Goal: Find specific page/section: Find specific page/section

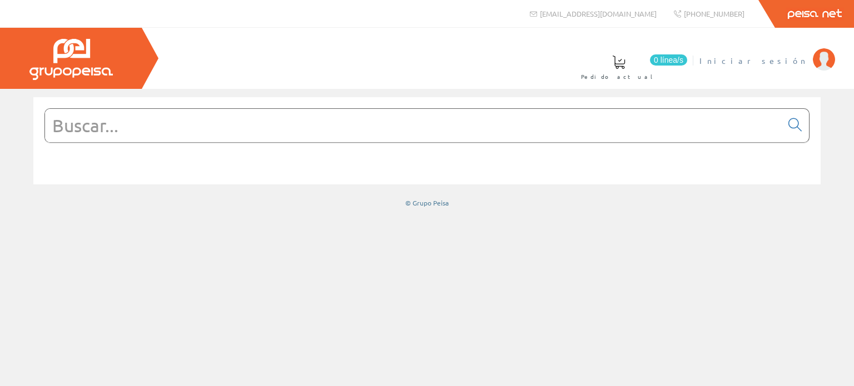
click at [781, 58] on span "Iniciar sesión" at bounding box center [753, 60] width 108 height 11
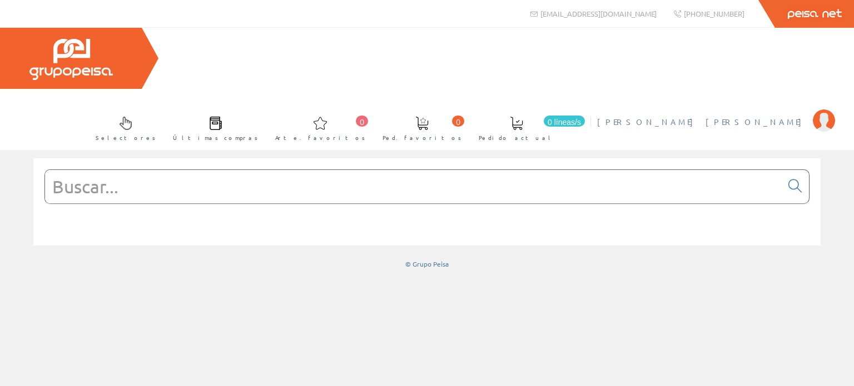
click at [795, 117] on font "[PERSON_NAME] [PERSON_NAME]" at bounding box center [702, 122] width 210 height 10
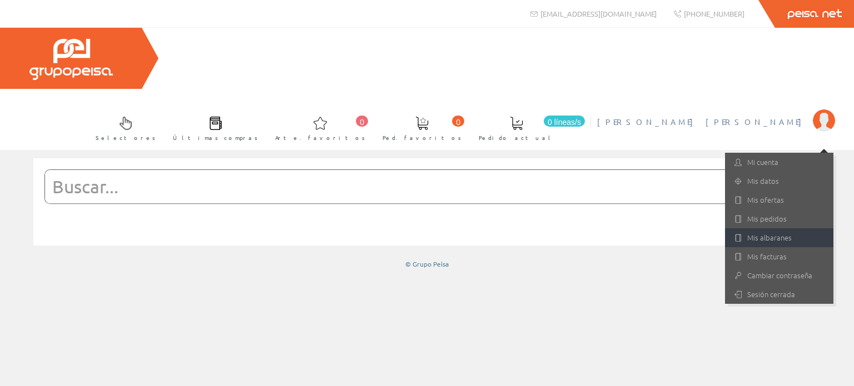
click at [767, 232] on font "Mis albaranes" at bounding box center [769, 237] width 44 height 11
